Goal: Task Accomplishment & Management: Use online tool/utility

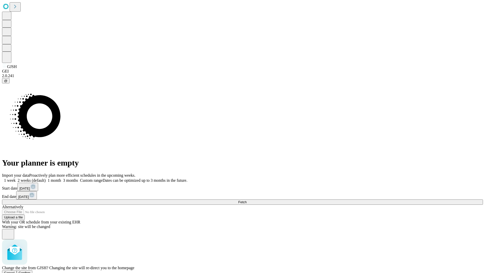
click at [31, 271] on span "Confirm" at bounding box center [25, 273] width 12 height 4
click at [46, 178] on label "2 weeks (default)" at bounding box center [31, 180] width 30 height 4
click at [247, 200] on span "Fetch" at bounding box center [242, 202] width 8 height 4
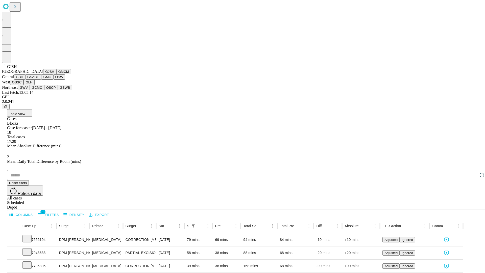
click at [56, 74] on button "GMCM" at bounding box center [63, 71] width 15 height 5
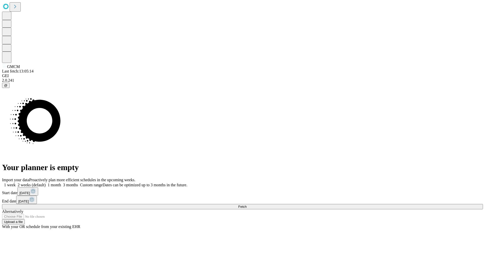
click at [247, 205] on span "Fetch" at bounding box center [242, 207] width 8 height 4
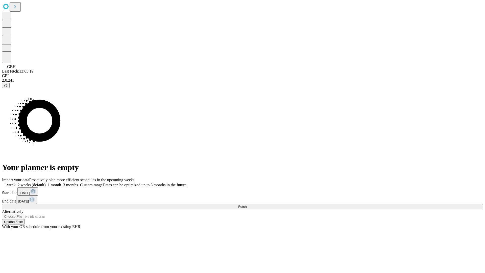
click at [46, 183] on label "2 weeks (default)" at bounding box center [31, 185] width 30 height 4
click at [247, 205] on span "Fetch" at bounding box center [242, 207] width 8 height 4
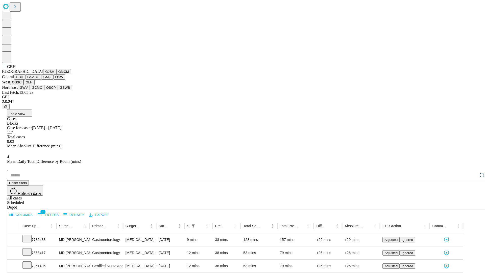
click at [39, 80] on button "GSACH" at bounding box center [33, 76] width 16 height 5
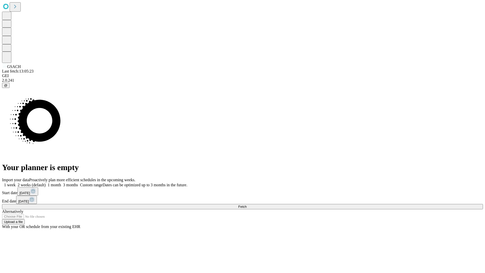
click at [247, 205] on span "Fetch" at bounding box center [242, 207] width 8 height 4
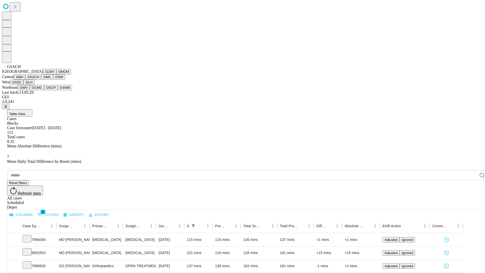
click at [41, 80] on button "GMC" at bounding box center [47, 76] width 12 height 5
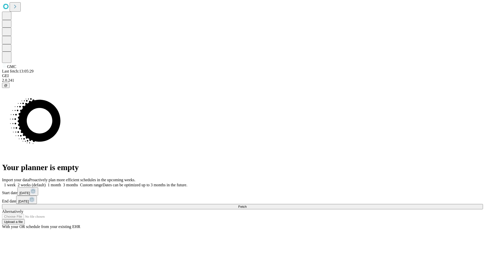
click at [247, 205] on span "Fetch" at bounding box center [242, 207] width 8 height 4
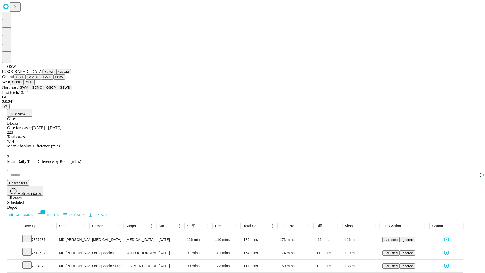
click at [24, 85] on button "OSSC" at bounding box center [17, 82] width 14 height 5
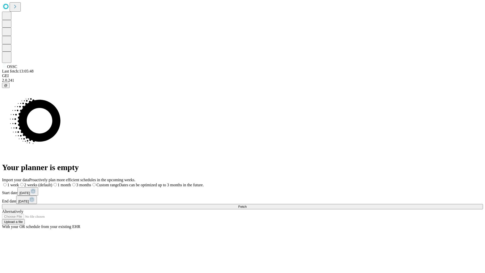
click at [52, 183] on label "2 weeks (default)" at bounding box center [35, 185] width 33 height 4
click at [247, 205] on span "Fetch" at bounding box center [242, 207] width 8 height 4
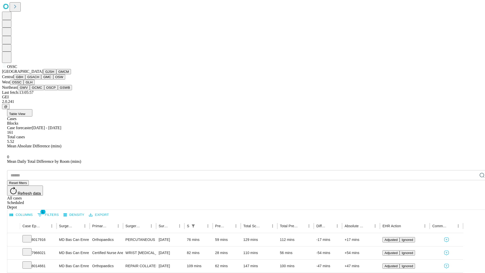
click at [34, 85] on button "GLH" at bounding box center [28, 82] width 11 height 5
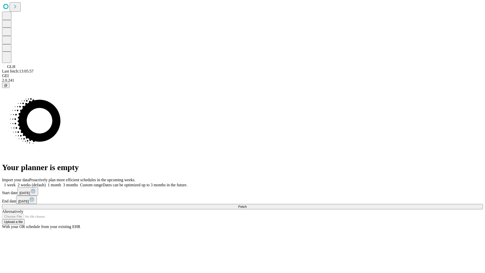
click at [46, 183] on label "2 weeks (default)" at bounding box center [31, 185] width 30 height 4
click at [247, 205] on span "Fetch" at bounding box center [242, 207] width 8 height 4
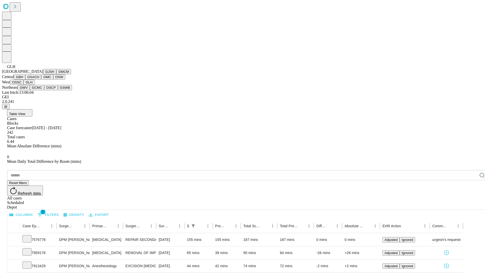
click at [30, 90] on button "GWV" at bounding box center [24, 87] width 12 height 5
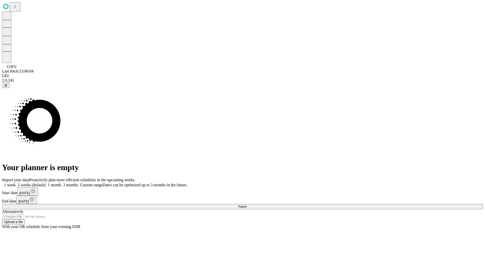
click at [46, 183] on label "2 weeks (default)" at bounding box center [31, 185] width 30 height 4
click at [247, 205] on span "Fetch" at bounding box center [242, 207] width 8 height 4
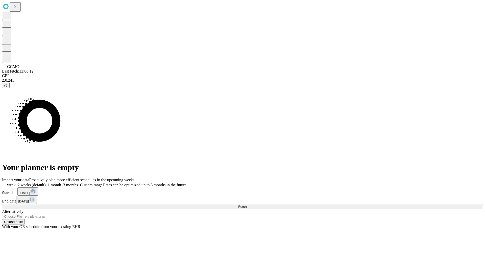
click at [46, 183] on label "2 weeks (default)" at bounding box center [31, 185] width 30 height 4
click at [247, 205] on span "Fetch" at bounding box center [242, 207] width 8 height 4
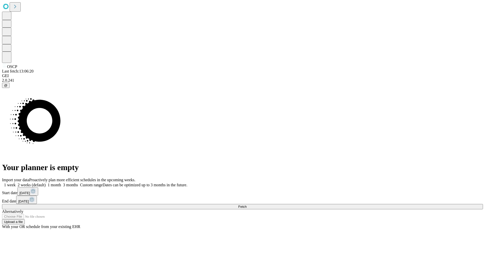
click at [46, 183] on label "2 weeks (default)" at bounding box center [31, 185] width 30 height 4
click at [247, 205] on span "Fetch" at bounding box center [242, 207] width 8 height 4
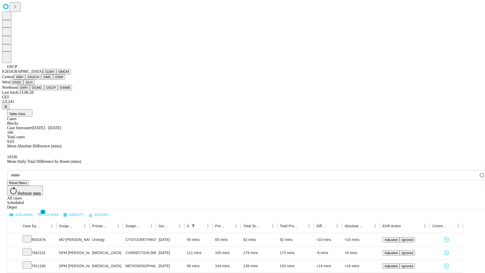
click at [58, 90] on button "GSWB" at bounding box center [65, 87] width 14 height 5
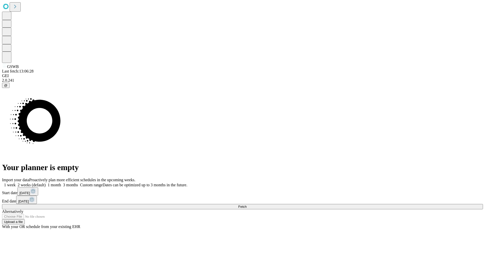
click at [46, 183] on label "2 weeks (default)" at bounding box center [31, 185] width 30 height 4
click at [247, 205] on span "Fetch" at bounding box center [242, 207] width 8 height 4
